Goal: Task Accomplishment & Management: Use online tool/utility

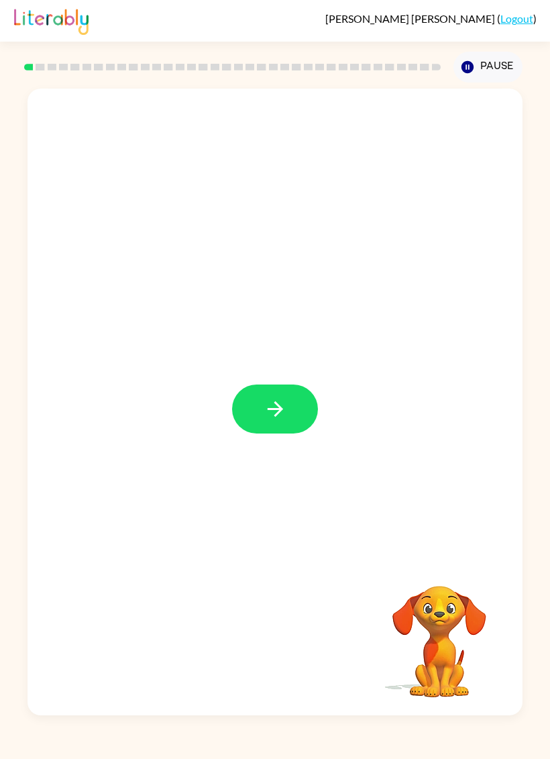
click at [288, 403] on button "button" at bounding box center [275, 408] width 86 height 49
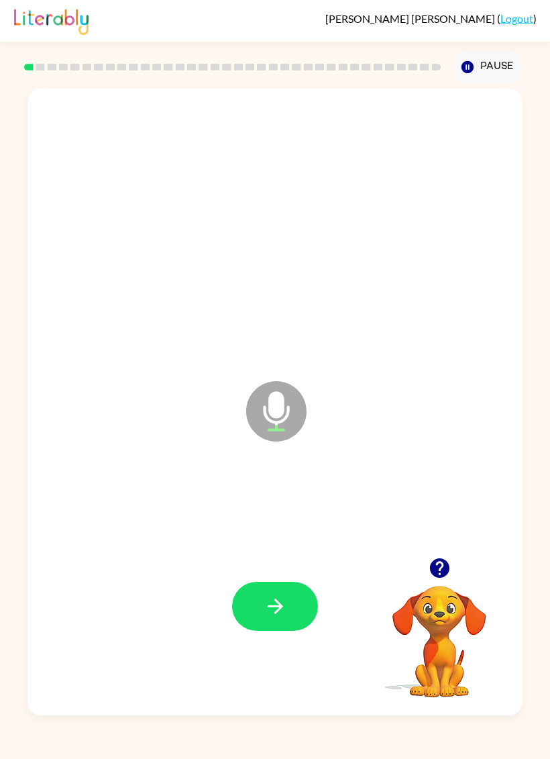
click at [290, 599] on button "button" at bounding box center [275, 606] width 86 height 49
click at [270, 595] on icon "button" at bounding box center [275, 605] width 23 height 23
click at [287, 597] on button "button" at bounding box center [275, 606] width 86 height 49
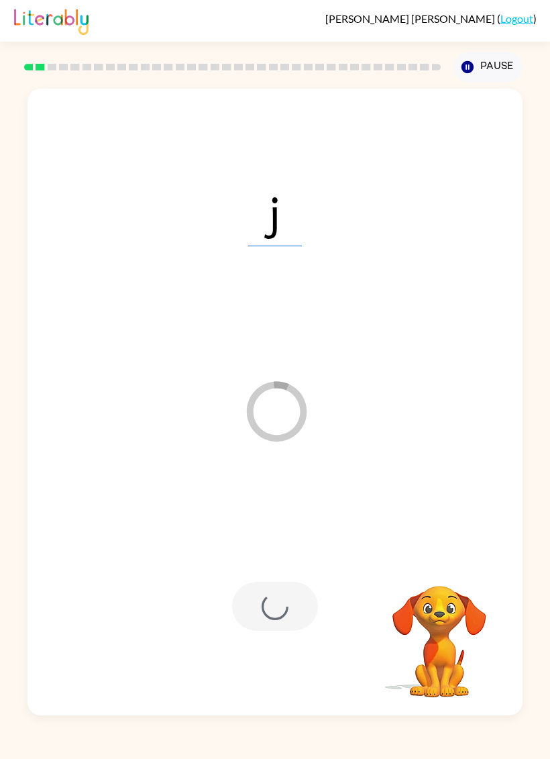
click at [282, 597] on div at bounding box center [275, 606] width 86 height 49
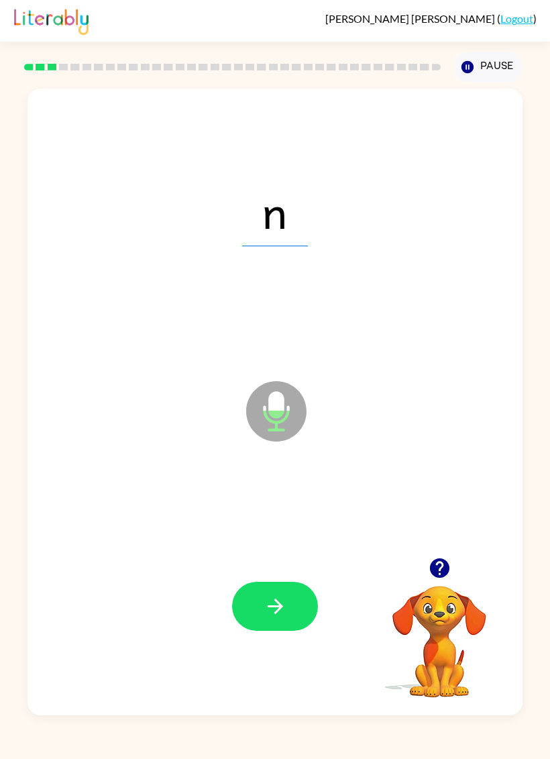
click at [288, 612] on button "button" at bounding box center [275, 606] width 86 height 49
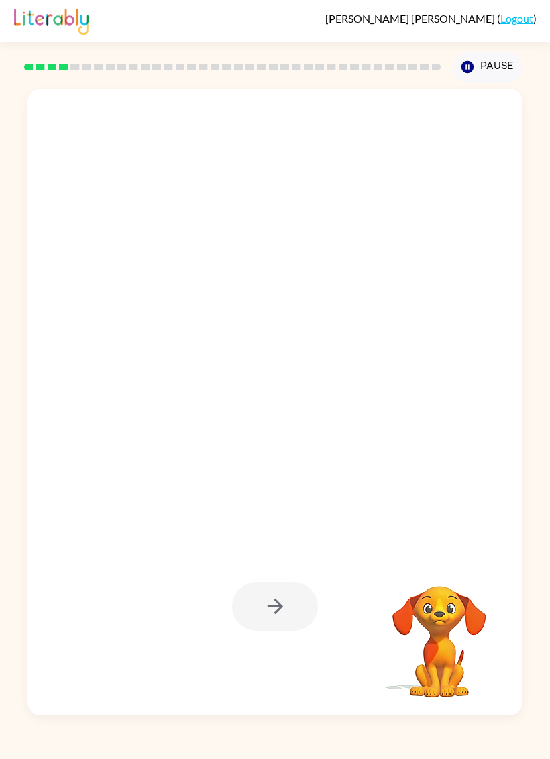
click at [292, 614] on div at bounding box center [275, 606] width 86 height 49
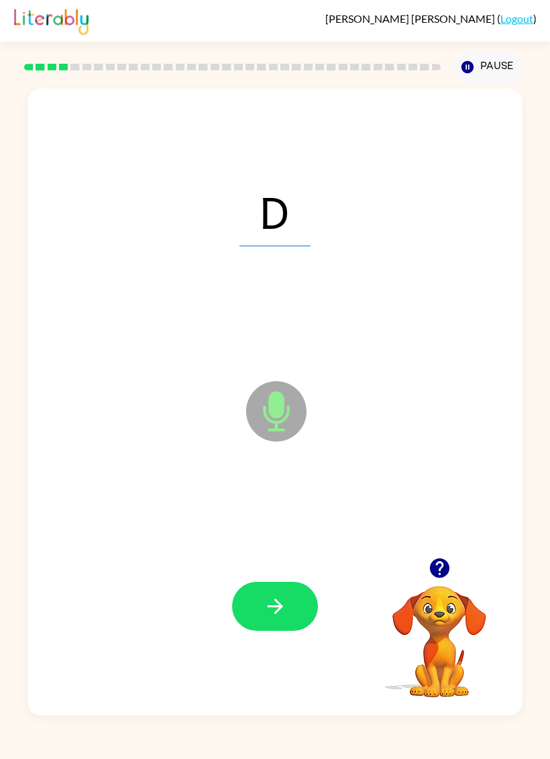
click at [276, 598] on icon "button" at bounding box center [275, 605] width 23 height 23
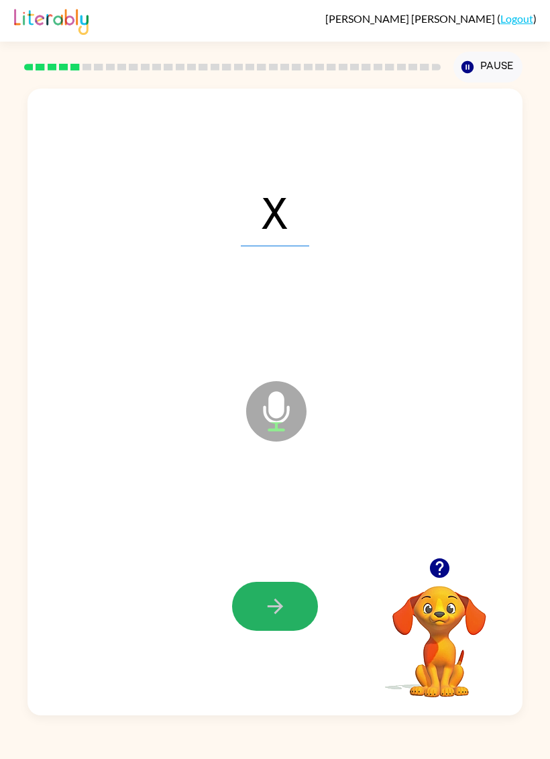
click at [289, 618] on button "button" at bounding box center [275, 606] width 86 height 49
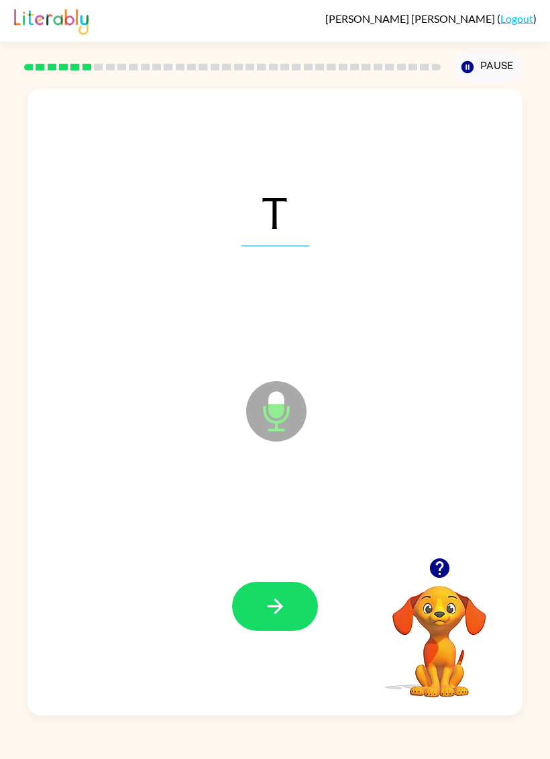
click at [276, 624] on button "button" at bounding box center [275, 606] width 86 height 49
click at [298, 599] on button "button" at bounding box center [275, 606] width 86 height 49
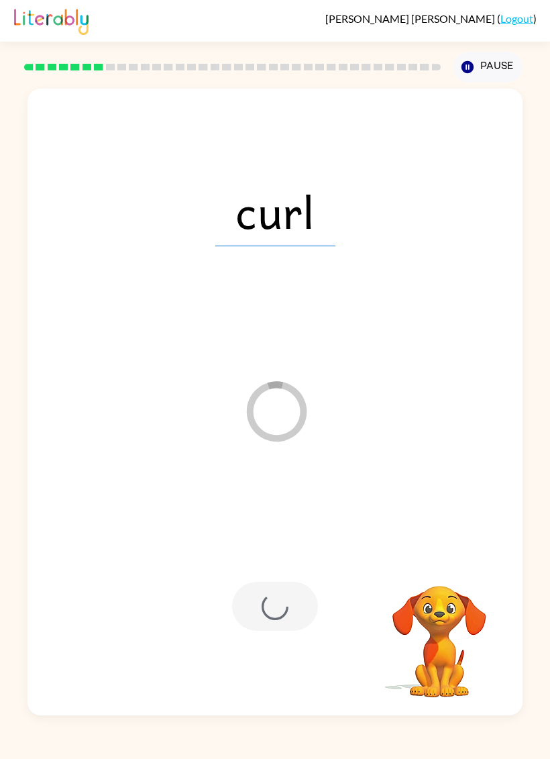
click at [302, 637] on div at bounding box center [275, 606] width 468 height 191
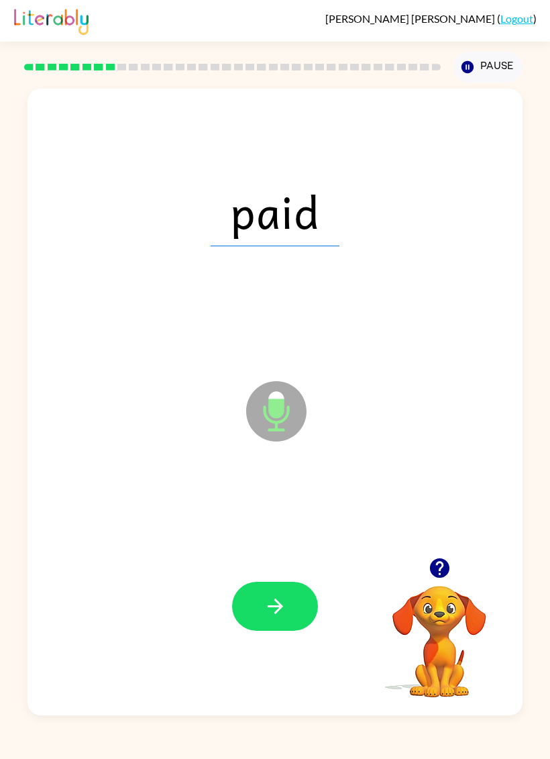
click at [315, 602] on button "button" at bounding box center [275, 606] width 86 height 49
click at [286, 587] on button "button" at bounding box center [275, 606] width 86 height 49
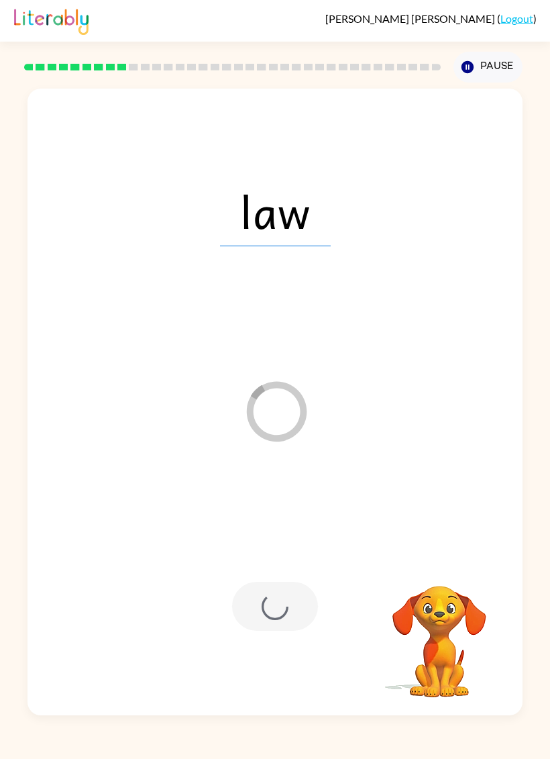
click at [278, 629] on div at bounding box center [275, 606] width 86 height 49
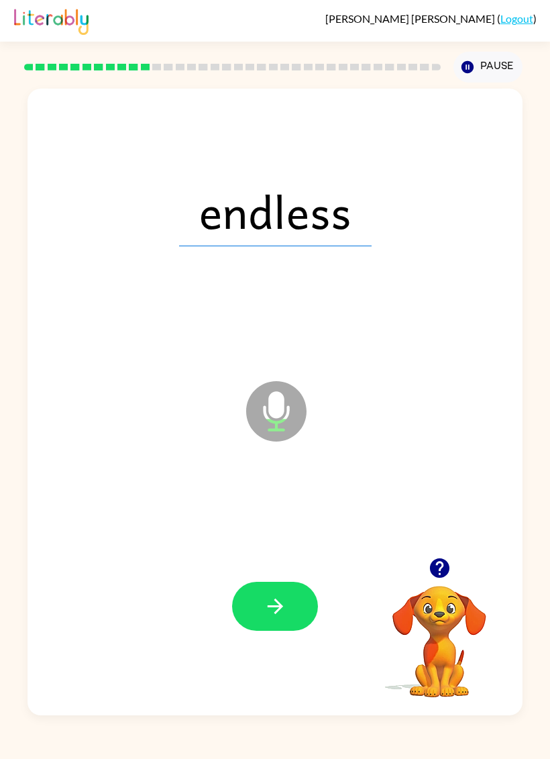
click at [286, 604] on icon "button" at bounding box center [275, 605] width 23 height 23
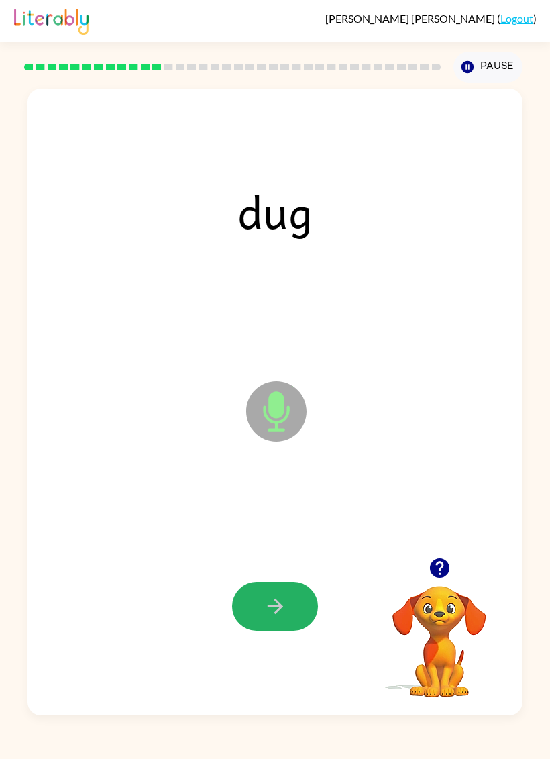
click at [278, 602] on icon "button" at bounding box center [274, 605] width 15 height 15
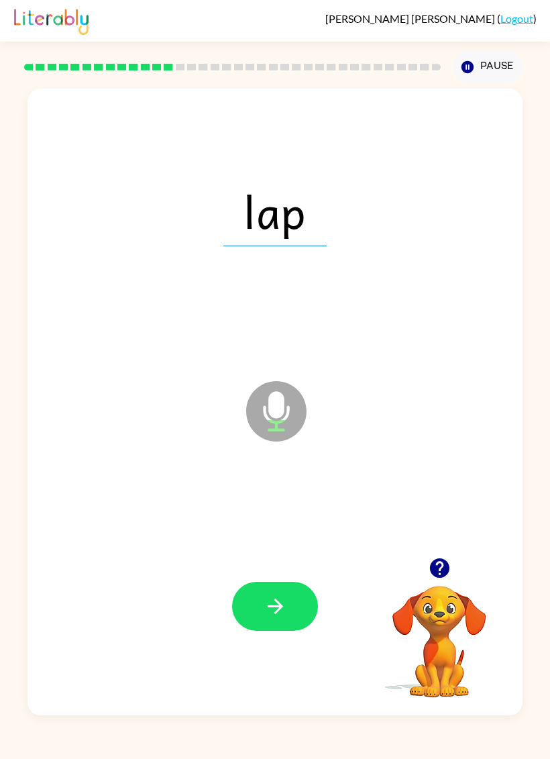
click at [268, 618] on icon "button" at bounding box center [275, 605] width 23 height 23
click at [286, 603] on icon "button" at bounding box center [275, 605] width 23 height 23
click at [310, 591] on button "button" at bounding box center [275, 606] width 86 height 49
click at [291, 580] on div at bounding box center [275, 606] width 468 height 191
click at [294, 615] on button "button" at bounding box center [275, 606] width 86 height 49
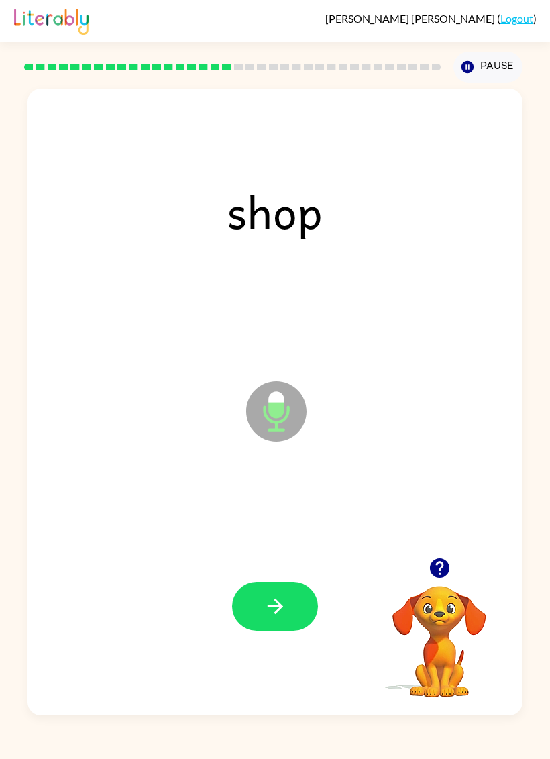
click at [288, 610] on button "button" at bounding box center [275, 606] width 86 height 49
click at [264, 613] on icon "button" at bounding box center [275, 605] width 23 height 23
click at [282, 606] on icon "button" at bounding box center [274, 605] width 15 height 15
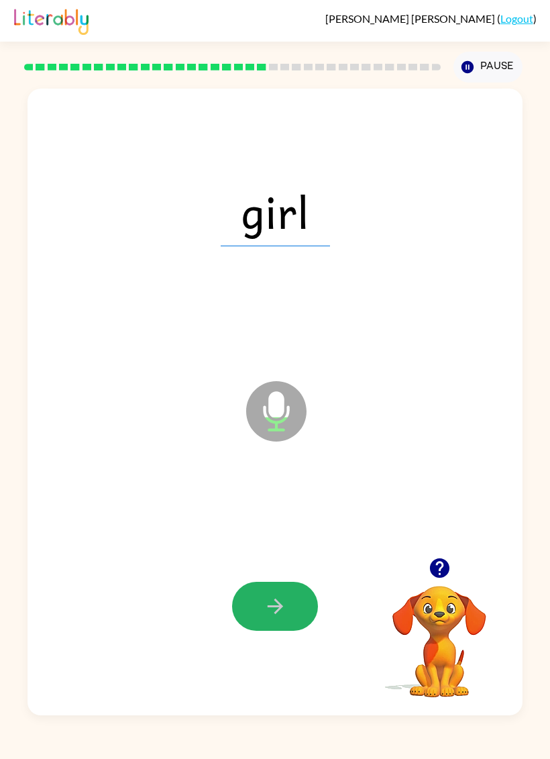
click at [287, 603] on button "button" at bounding box center [275, 606] width 86 height 49
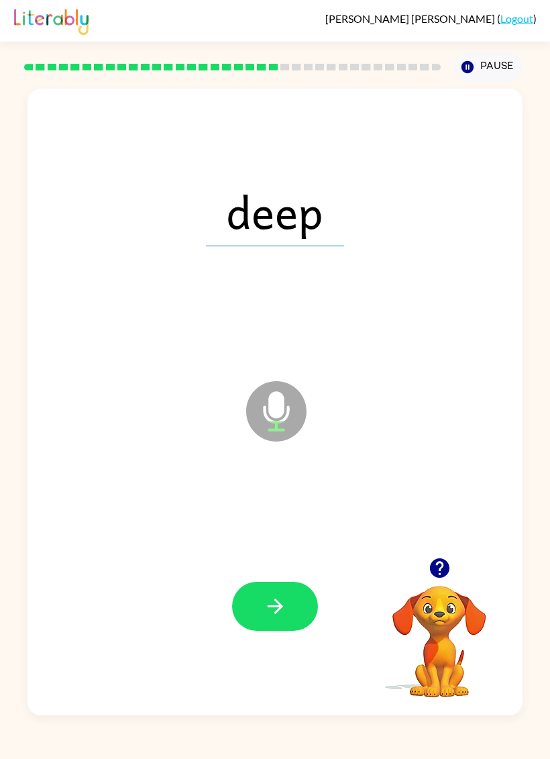
click at [287, 631] on button "button" at bounding box center [275, 606] width 86 height 49
click at [264, 599] on icon "button" at bounding box center [275, 605] width 23 height 23
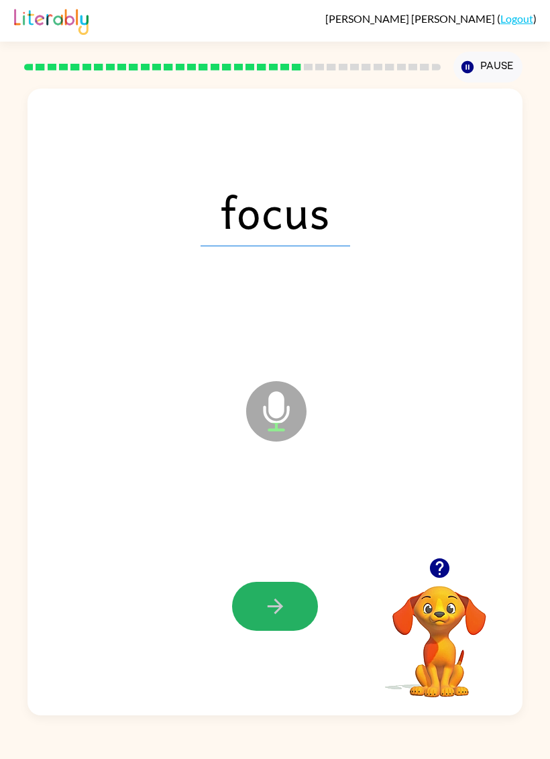
click at [292, 598] on button "button" at bounding box center [275, 606] width 86 height 49
click at [299, 612] on button "button" at bounding box center [275, 606] width 86 height 49
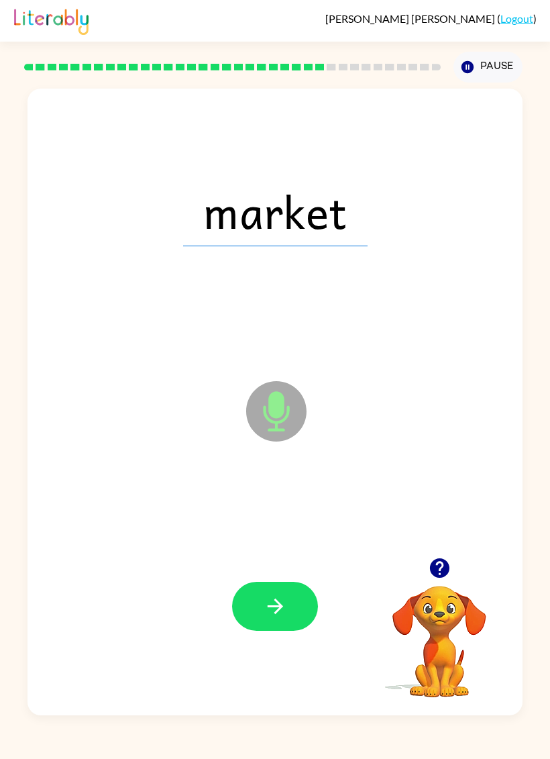
click at [286, 595] on icon "button" at bounding box center [275, 605] width 23 height 23
click at [295, 615] on button "button" at bounding box center [275, 606] width 86 height 49
click at [286, 612] on icon "button" at bounding box center [275, 605] width 23 height 23
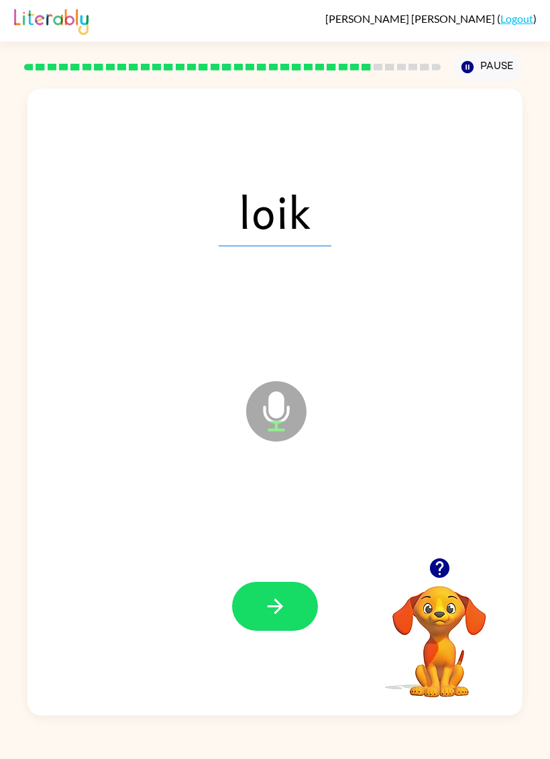
click at [288, 584] on button "button" at bounding box center [275, 606] width 86 height 49
click at [282, 606] on icon "button" at bounding box center [274, 605] width 15 height 15
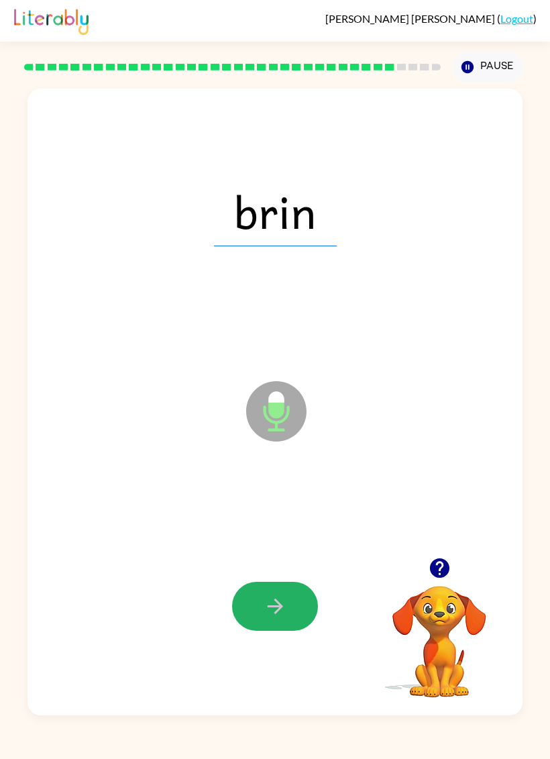
click at [288, 603] on button "button" at bounding box center [275, 606] width 86 height 49
click at [288, 624] on button "button" at bounding box center [275, 606] width 86 height 49
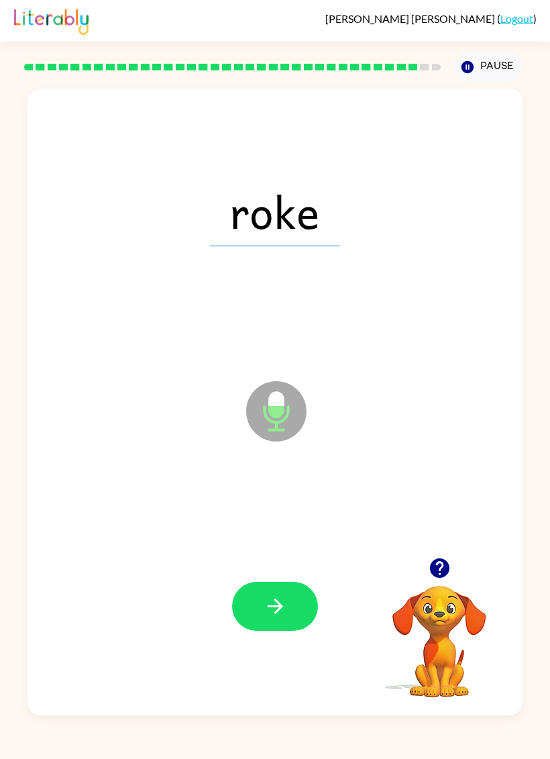
click at [268, 596] on icon "button" at bounding box center [275, 605] width 23 height 23
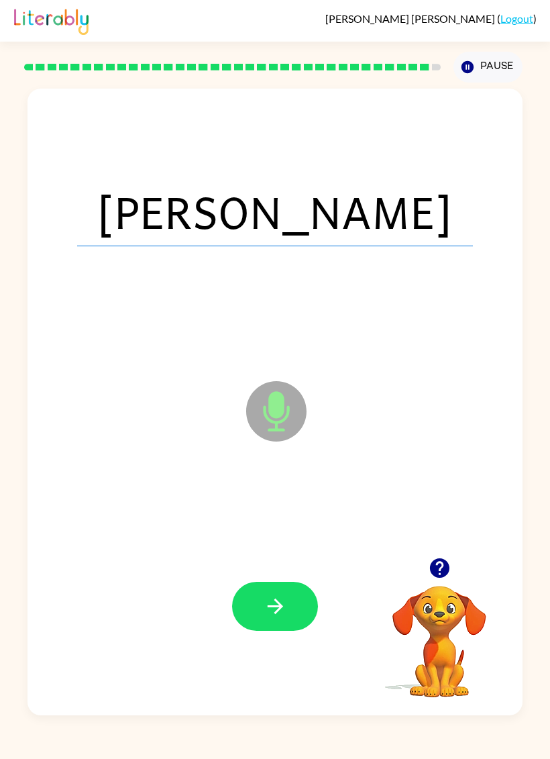
click at [312, 598] on button "button" at bounding box center [275, 606] width 86 height 49
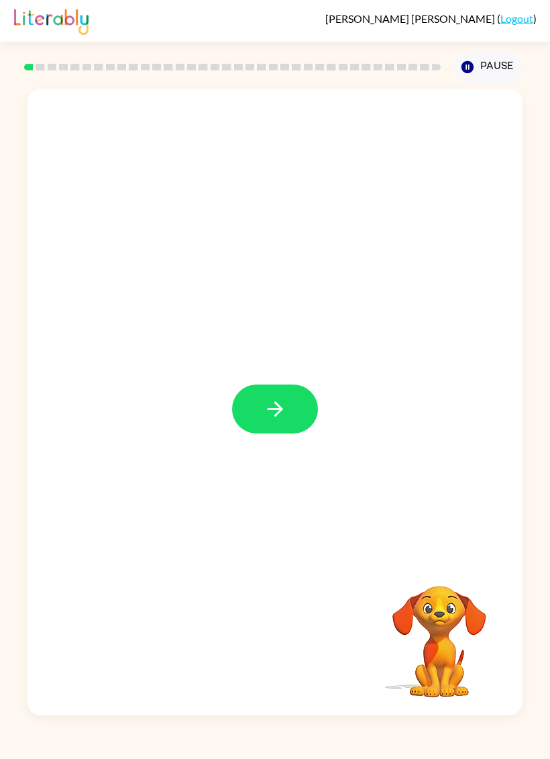
click at [270, 422] on button "button" at bounding box center [275, 408] width 86 height 49
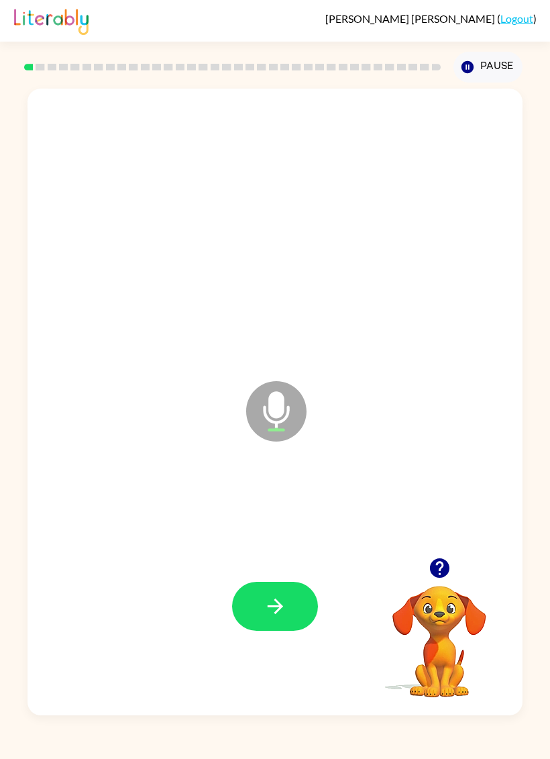
click at [276, 600] on icon "button" at bounding box center [274, 605] width 15 height 15
click at [265, 629] on button "button" at bounding box center [275, 606] width 86 height 49
click at [275, 613] on icon "button" at bounding box center [274, 605] width 15 height 15
click at [276, 588] on button "button" at bounding box center [275, 606] width 86 height 49
click at [291, 608] on button "button" at bounding box center [275, 606] width 86 height 49
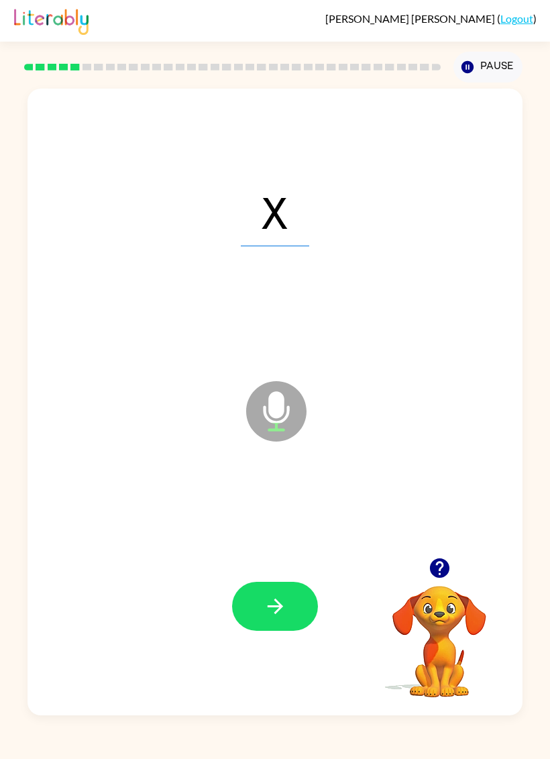
click at [280, 645] on div at bounding box center [275, 606] width 468 height 191
click at [277, 600] on icon "button" at bounding box center [275, 605] width 23 height 23
click at [284, 586] on button "button" at bounding box center [275, 606] width 86 height 49
click at [276, 602] on icon "button" at bounding box center [275, 605] width 23 height 23
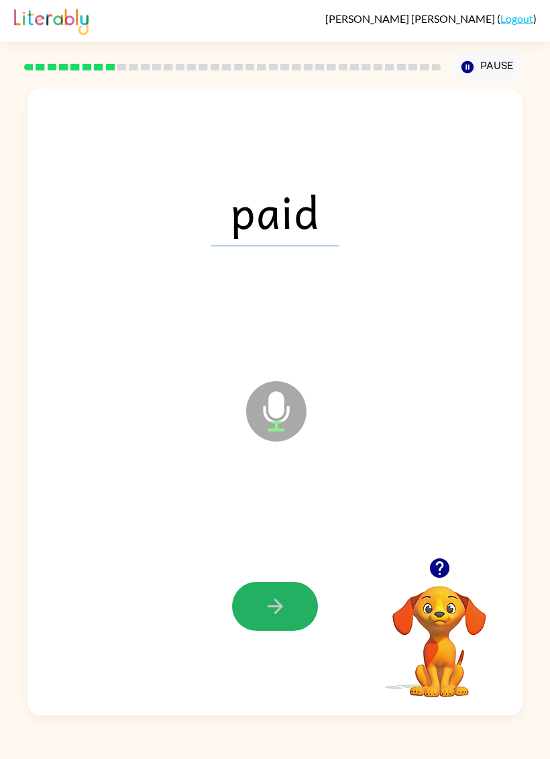
click at [282, 604] on icon "button" at bounding box center [275, 605] width 23 height 23
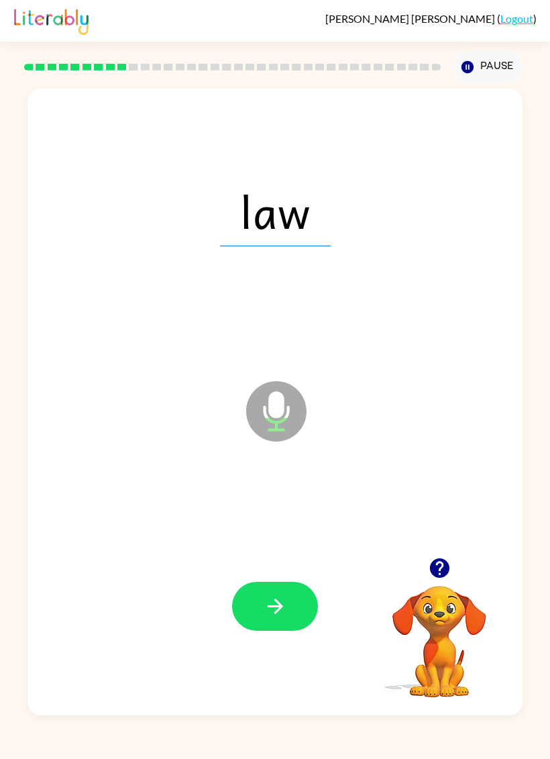
click at [264, 609] on icon "button" at bounding box center [275, 605] width 23 height 23
click at [268, 611] on icon "button" at bounding box center [275, 605] width 23 height 23
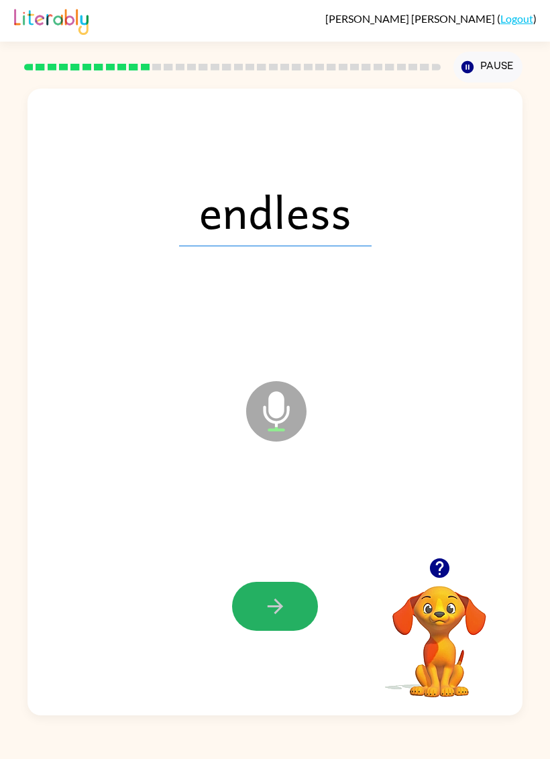
click at [276, 592] on button "button" at bounding box center [275, 606] width 86 height 49
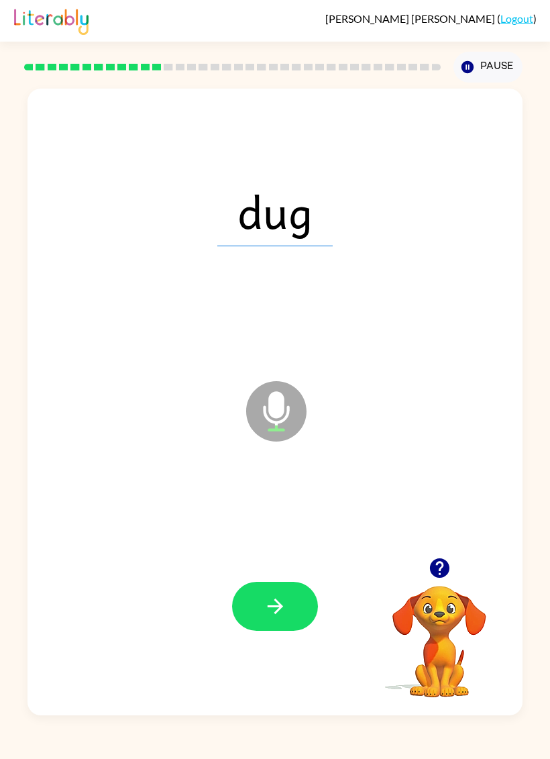
click at [278, 603] on icon "button" at bounding box center [274, 605] width 15 height 15
click at [277, 603] on icon "button" at bounding box center [274, 605] width 15 height 15
click at [277, 630] on button "button" at bounding box center [275, 606] width 86 height 49
click at [275, 617] on icon "button" at bounding box center [275, 605] width 23 height 23
click at [264, 598] on icon "button" at bounding box center [275, 605] width 23 height 23
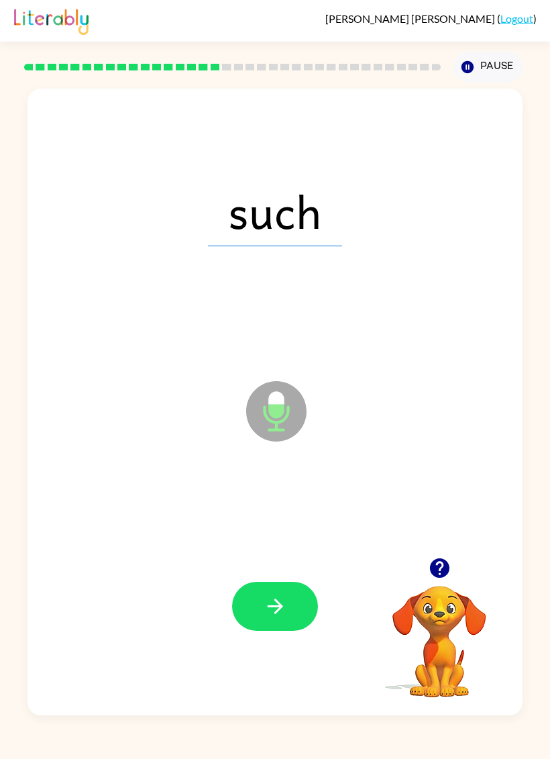
click at [268, 610] on icon "button" at bounding box center [275, 605] width 23 height 23
click at [282, 572] on div at bounding box center [275, 606] width 468 height 191
click at [303, 602] on button "button" at bounding box center [275, 606] width 86 height 49
click at [291, 609] on button "button" at bounding box center [275, 606] width 86 height 49
click at [262, 605] on button "button" at bounding box center [275, 606] width 86 height 49
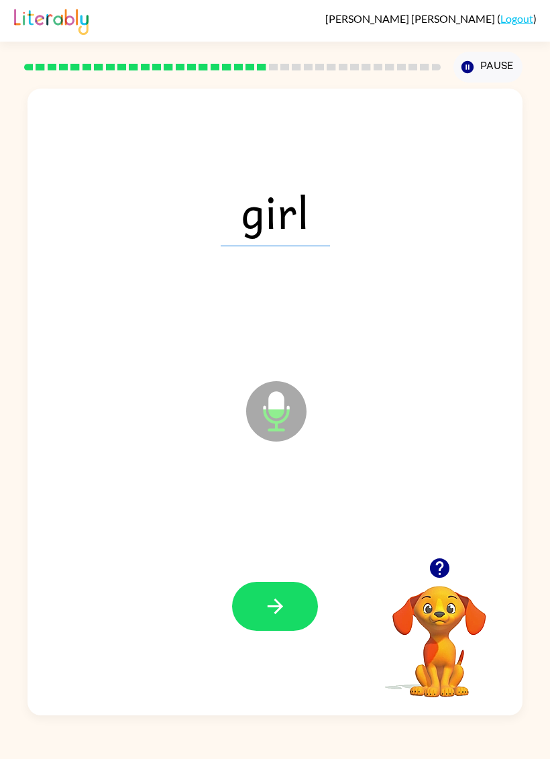
click at [276, 606] on icon "button" at bounding box center [275, 605] width 23 height 23
click at [279, 598] on icon "button" at bounding box center [275, 605] width 23 height 23
click at [245, 639] on div at bounding box center [275, 606] width 468 height 191
click at [288, 619] on button "button" at bounding box center [275, 606] width 86 height 49
click at [289, 603] on button "button" at bounding box center [275, 606] width 86 height 49
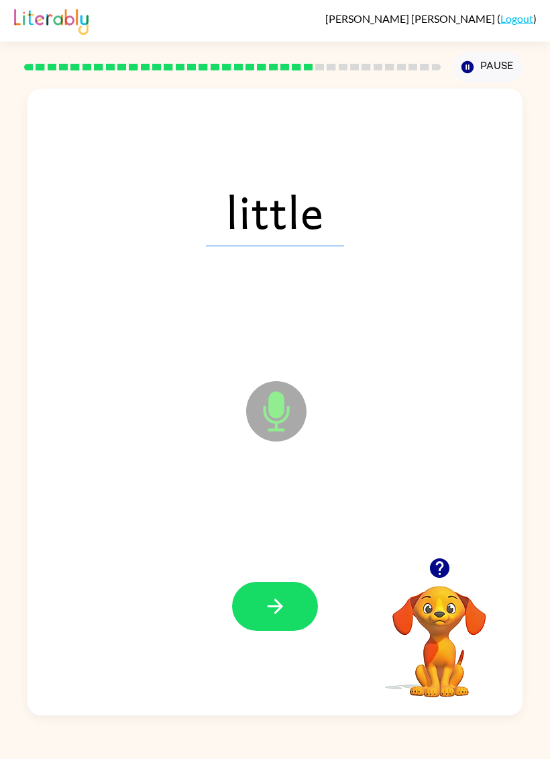
click at [289, 595] on button "button" at bounding box center [275, 606] width 86 height 49
click at [270, 592] on button "button" at bounding box center [275, 606] width 86 height 49
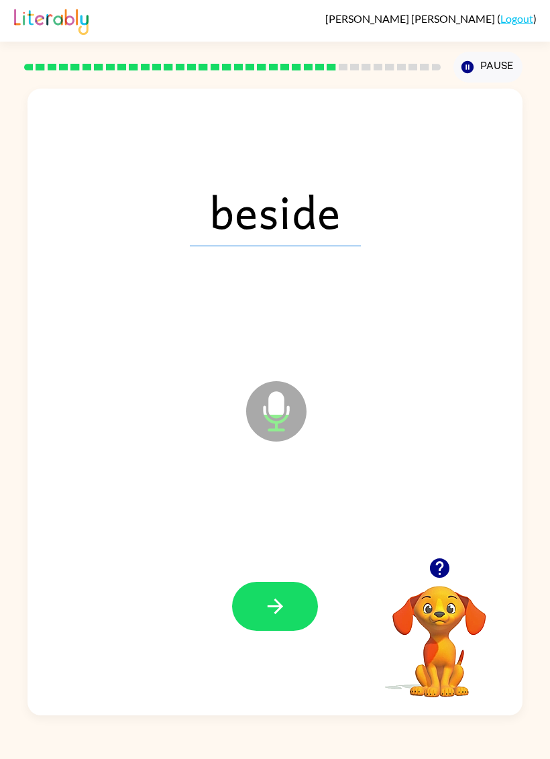
click at [268, 618] on icon "button" at bounding box center [275, 605] width 23 height 23
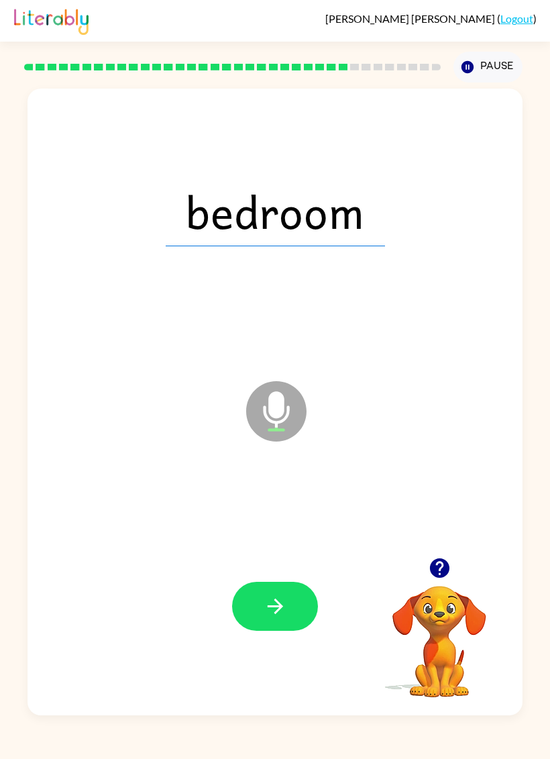
click at [272, 594] on button "button" at bounding box center [275, 606] width 86 height 49
click at [294, 631] on button "button" at bounding box center [275, 606] width 86 height 49
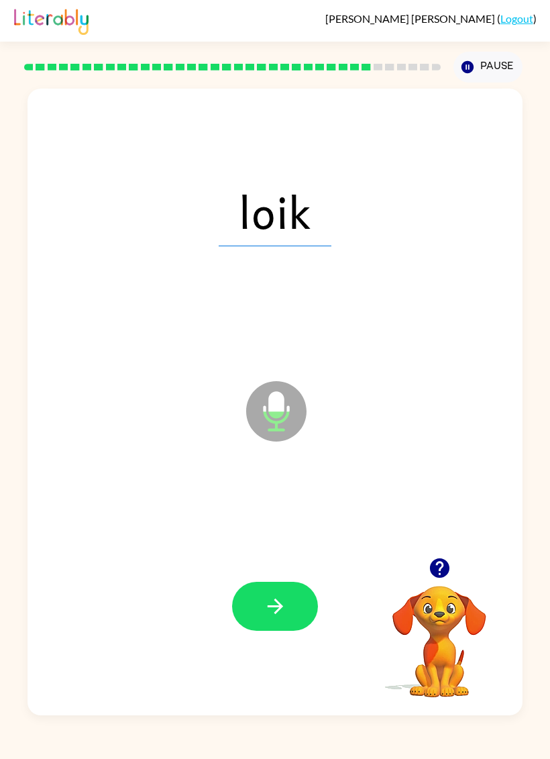
click at [292, 616] on button "button" at bounding box center [275, 606] width 86 height 49
click at [281, 594] on button "button" at bounding box center [275, 606] width 86 height 49
click at [242, 594] on button "button" at bounding box center [275, 606] width 86 height 49
click at [287, 600] on button "button" at bounding box center [275, 606] width 86 height 49
click at [280, 604] on icon "button" at bounding box center [274, 605] width 15 height 15
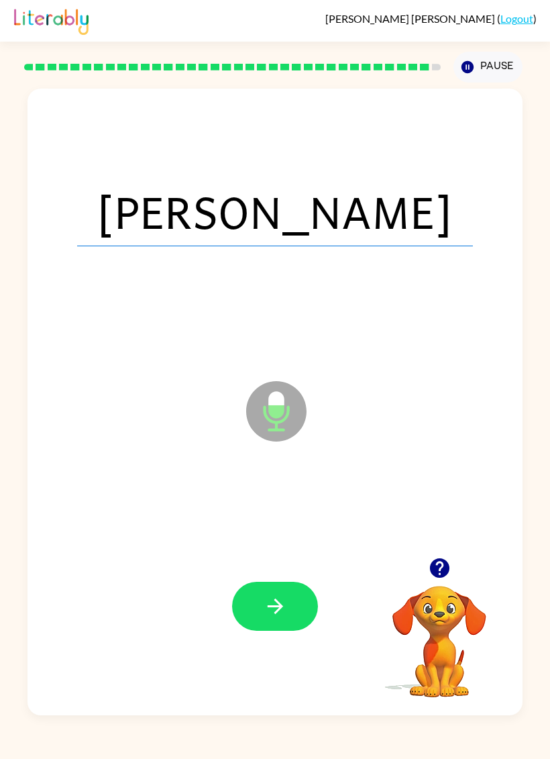
click at [274, 596] on icon "button" at bounding box center [275, 605] width 23 height 23
